Goal: Contribute content: Add original content to the website for others to see

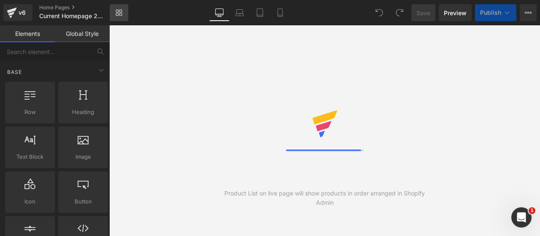
click at [122, 13] on icon at bounding box center [119, 12] width 7 height 7
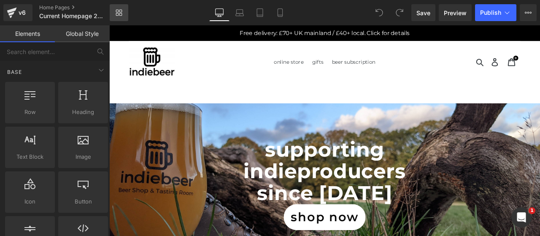
click at [118, 15] on icon at bounding box center [117, 14] width 3 height 3
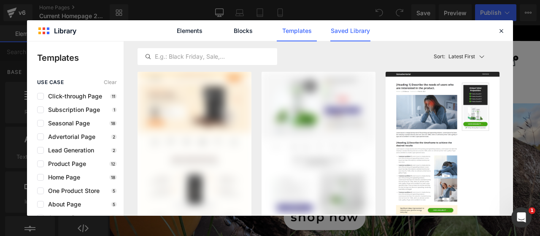
click at [365, 28] on link "Saved Library" at bounding box center [350, 30] width 40 height 21
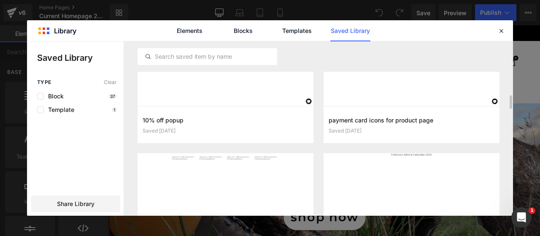
scroll to position [246, 0]
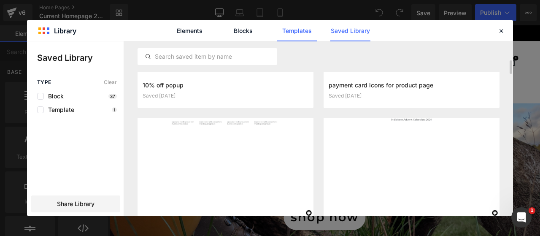
click at [298, 28] on link "Templates" at bounding box center [297, 30] width 40 height 21
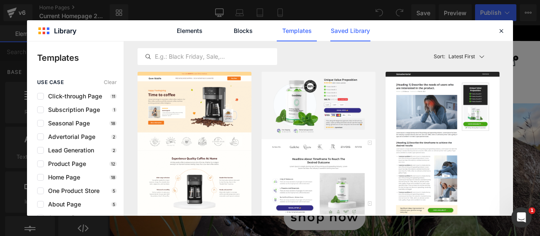
click at [348, 30] on link "Saved Library" at bounding box center [350, 30] width 40 height 21
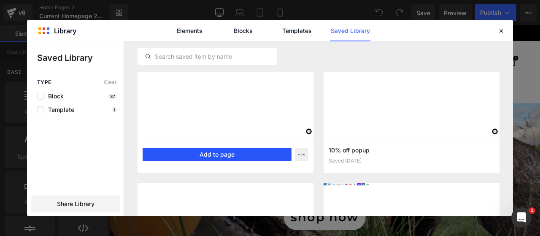
scroll to position [0, 0]
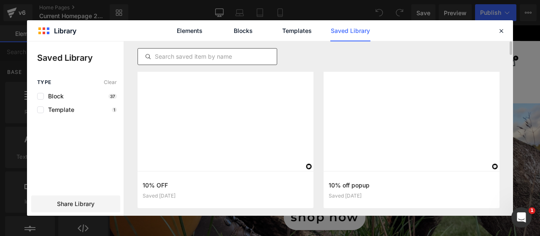
click at [0, 0] on input "text" at bounding box center [0, 0] width 0 height 0
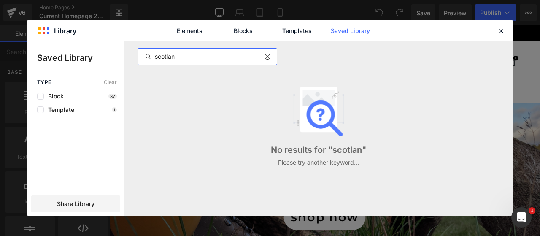
type input "scotland"
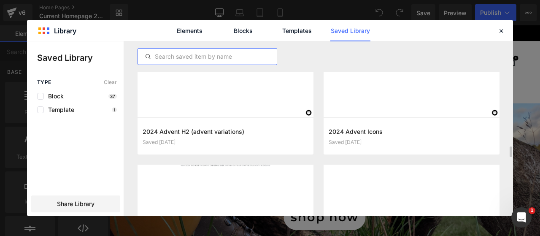
scroll to position [597, 0]
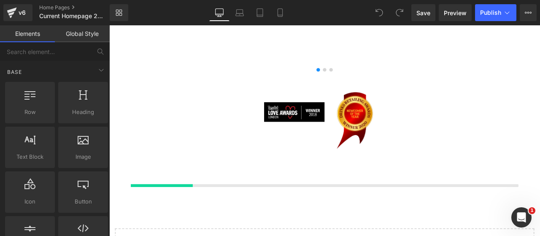
scroll to position [1336, 0]
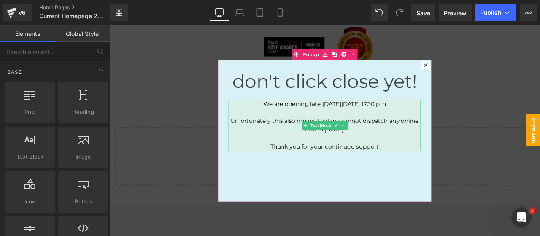
click at [419, 119] on p "We are opening late on friday 12th July at 17.30 pm" at bounding box center [364, 118] width 228 height 10
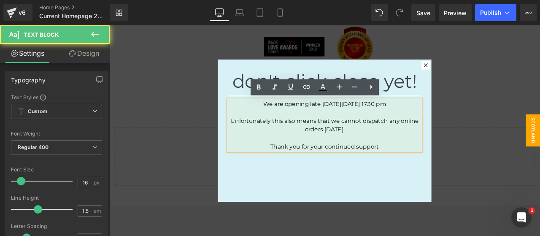
click at [422, 118] on p "We are opening late on friday 12th July at 17.30 pm" at bounding box center [364, 118] width 228 height 10
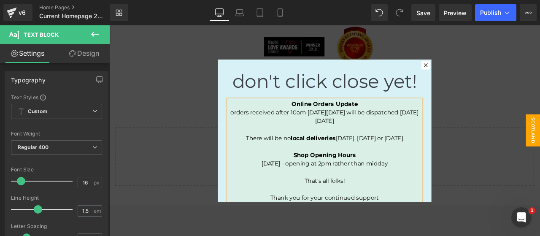
click at [362, 127] on span "orders received after 10am on thursday 28th August will be dispatched on Monday…" at bounding box center [364, 133] width 223 height 18
click at [384, 162] on span "There will be no local deliveries on Friday, Saturday or Sunday" at bounding box center [364, 159] width 186 height 8
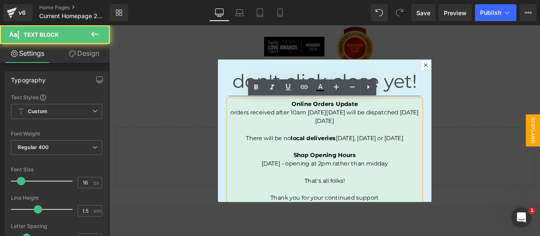
click at [399, 175] on p "Shop Opening Hours" at bounding box center [364, 179] width 228 height 10
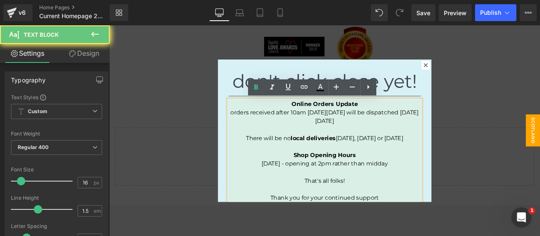
click at [406, 207] on p "That's all folks!" at bounding box center [364, 209] width 228 height 10
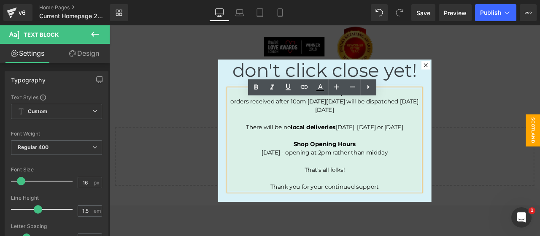
scroll to position [0, 0]
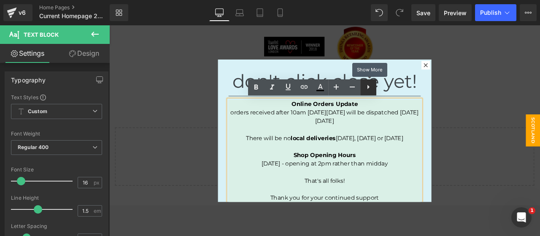
click at [368, 89] on icon at bounding box center [368, 87] width 10 height 10
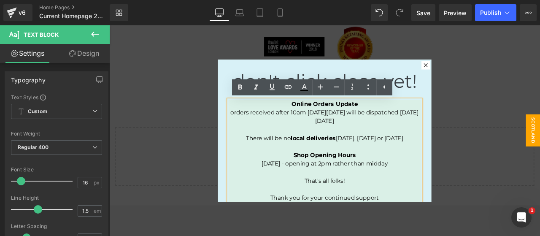
click at [477, 105] on div "don't click close yet! Heading Separator Online Orders Update orders received a…" at bounding box center [364, 150] width 253 height 169
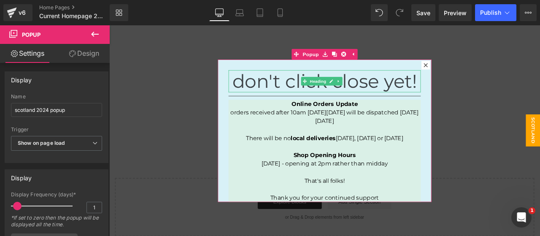
scroll to position [1265, 0]
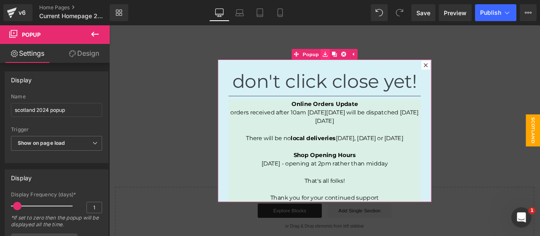
click at [362, 60] on icon at bounding box center [365, 59] width 6 height 6
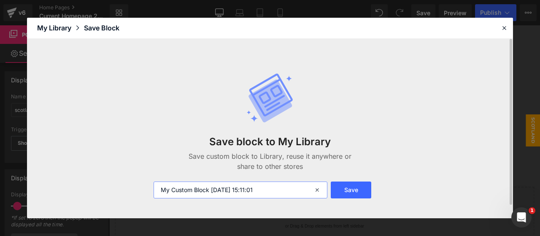
drag, startPoint x: 282, startPoint y: 190, endPoint x: 73, endPoint y: 189, distance: 209.1
type input "Latest popup"
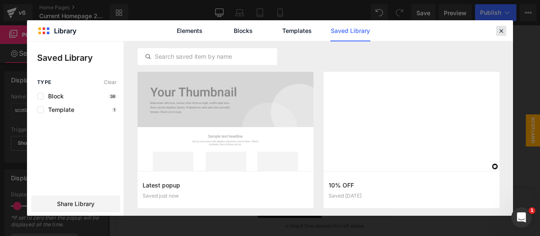
click at [500, 31] on icon at bounding box center [501, 31] width 8 height 8
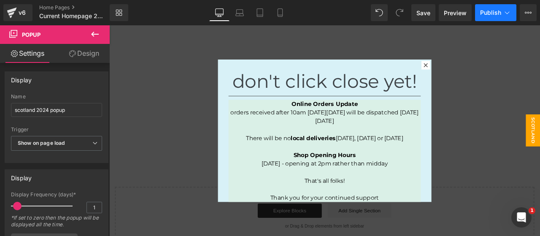
click at [492, 17] on button "Publish" at bounding box center [495, 12] width 41 height 17
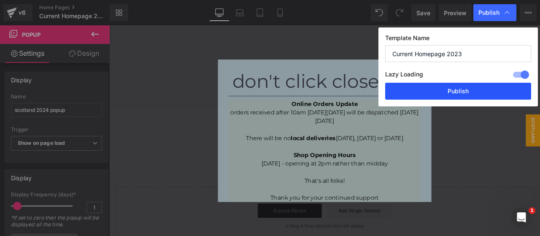
click at [466, 87] on button "Publish" at bounding box center [458, 91] width 146 height 17
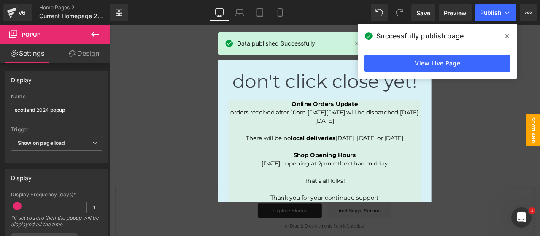
drag, startPoint x: 510, startPoint y: 37, endPoint x: 468, endPoint y: 18, distance: 46.1
click at [510, 37] on span at bounding box center [506, 36] width 13 height 13
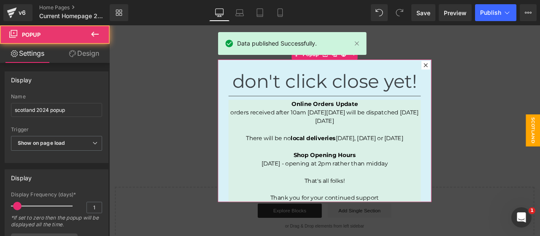
click at [483, 73] on icon at bounding box center [483, 72] width 5 height 5
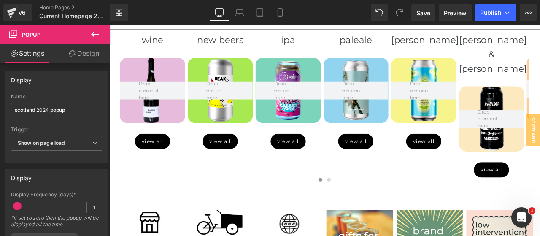
scroll to position [282, 0]
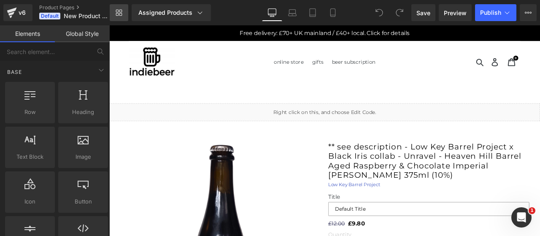
click at [119, 16] on icon at bounding box center [120, 14] width 3 height 3
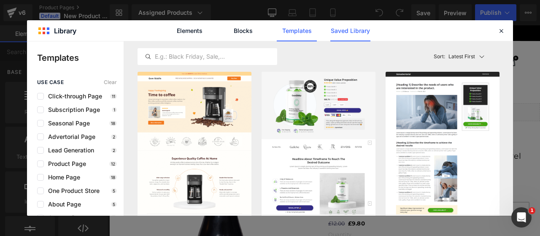
click at [354, 29] on link "Saved Library" at bounding box center [350, 30] width 40 height 21
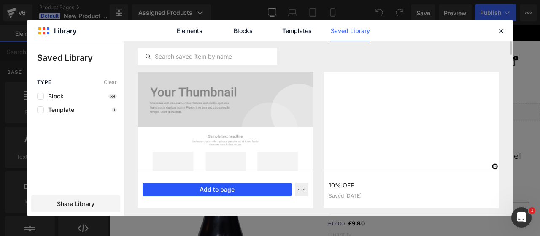
drag, startPoint x: 226, startPoint y: 191, endPoint x: 165, endPoint y: 1, distance: 199.1
click at [0, 0] on button "Add to page" at bounding box center [0, 0] width 0 height 0
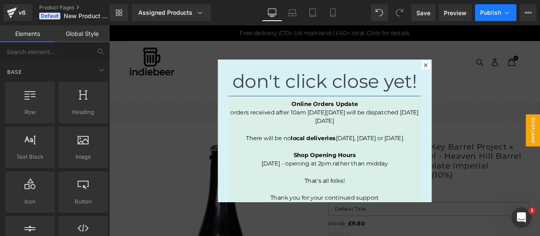
click at [497, 11] on span "Publish" at bounding box center [490, 12] width 21 height 7
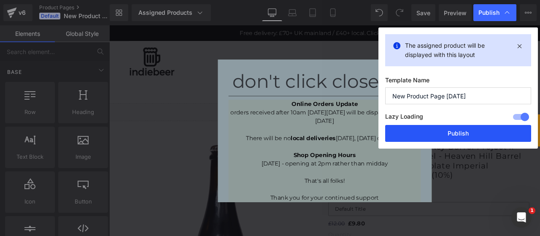
click at [0, 0] on button "Publish" at bounding box center [0, 0] width 0 height 0
